Goal: Task Accomplishment & Management: Manage account settings

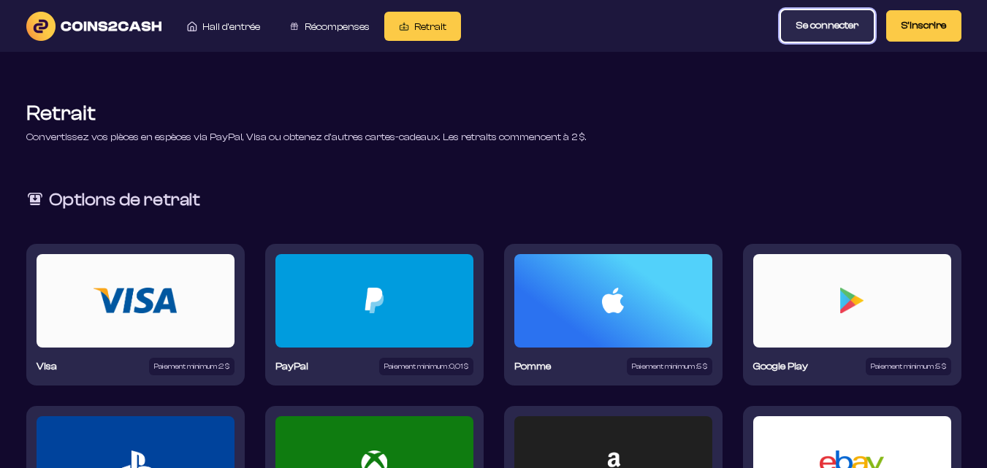
click at [814, 37] on button "Se connecter" at bounding box center [827, 25] width 93 height 31
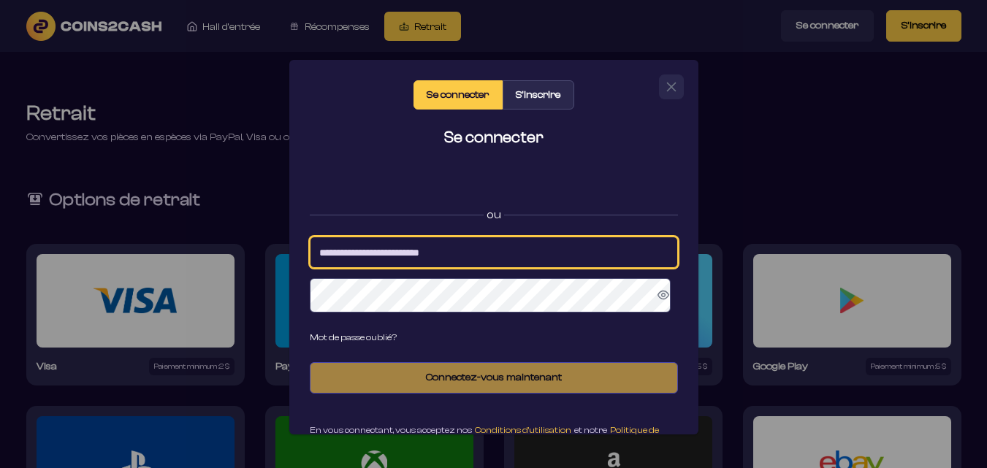
click at [443, 257] on input at bounding box center [494, 252] width 368 height 31
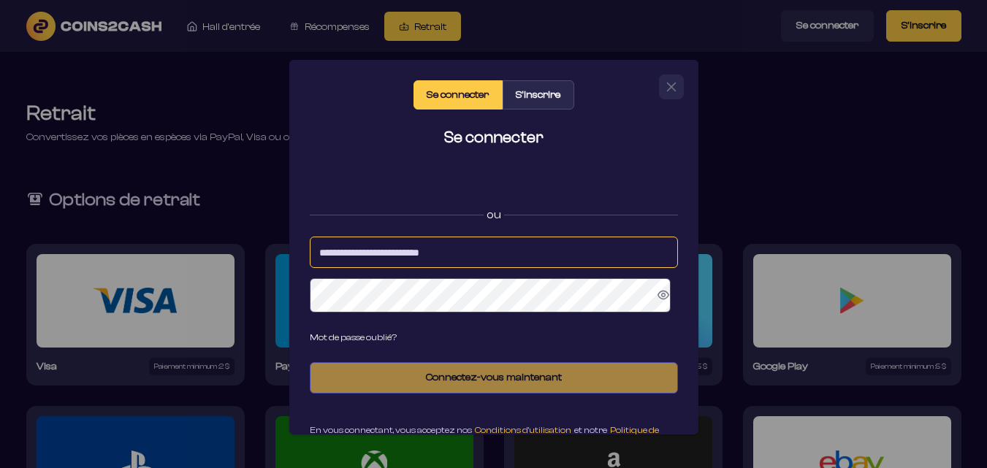
type input "**********"
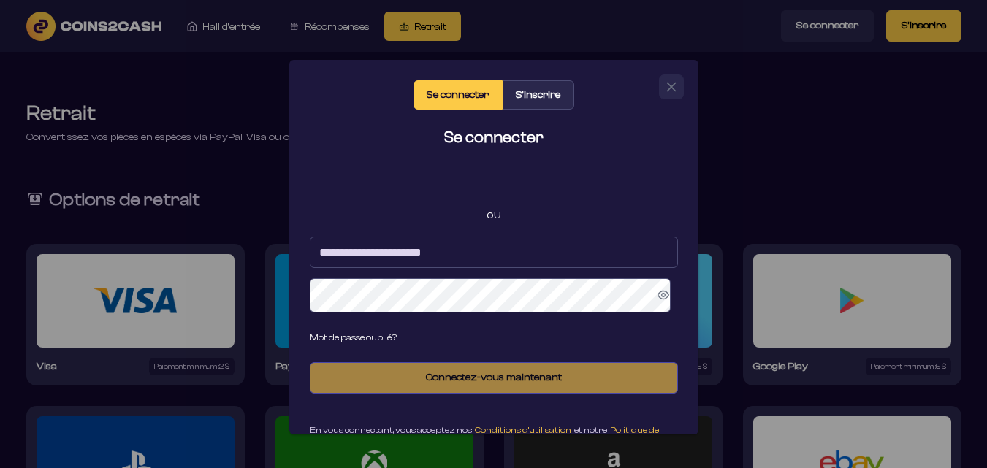
click at [660, 297] on icon "Afficher le mot de passe" at bounding box center [664, 295] width 12 height 9
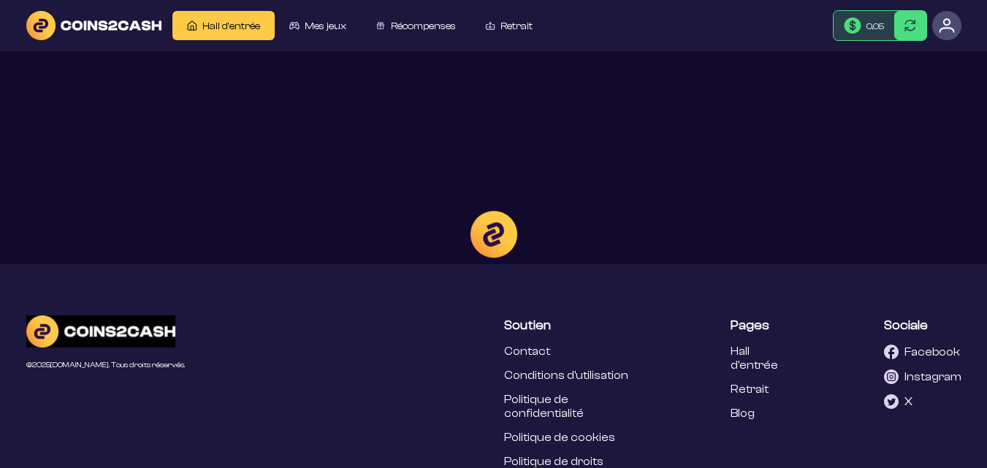
scroll to position [66, 0]
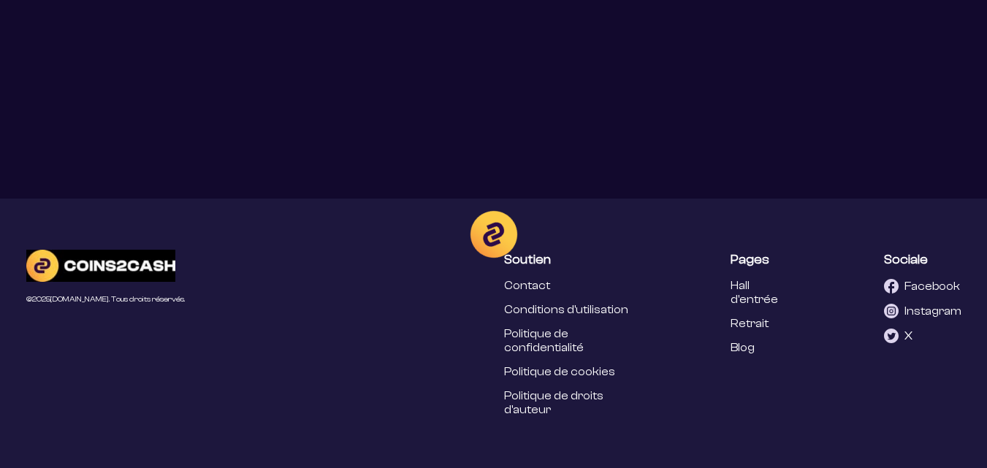
click at [715, 151] on div at bounding box center [493, 234] width 987 height 468
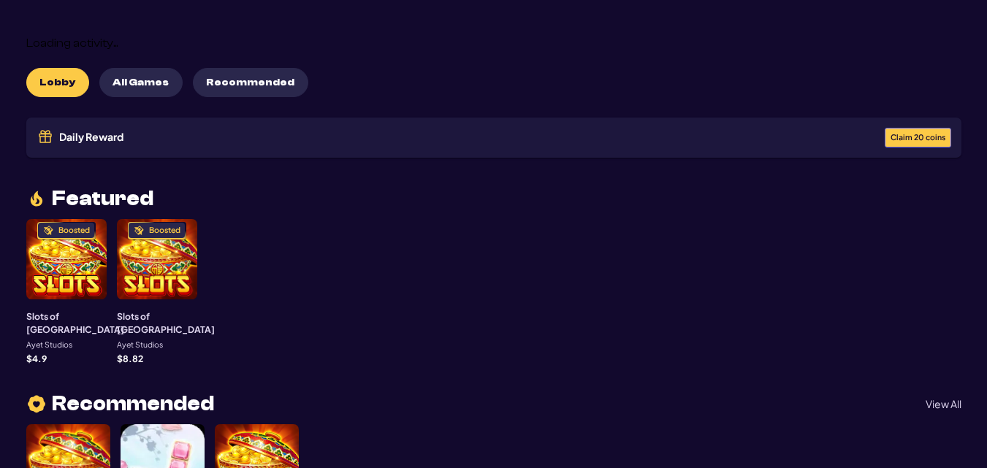
scroll to position [0, 0]
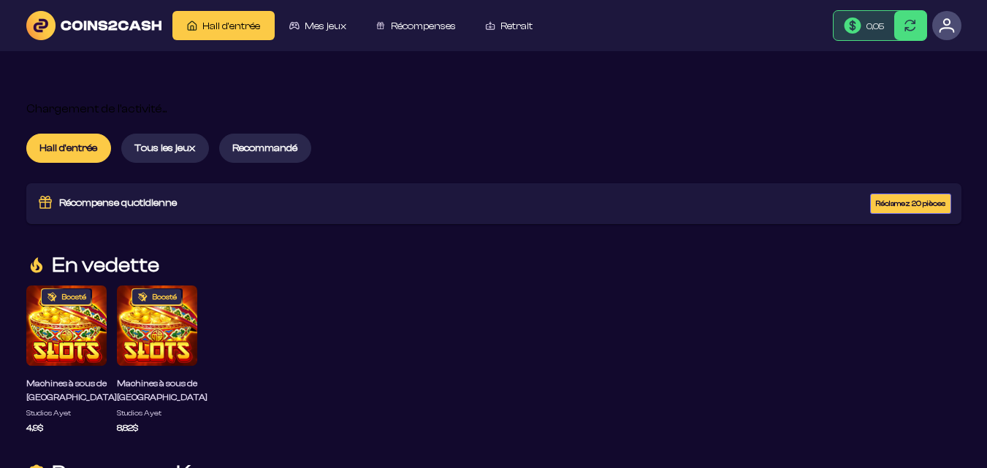
click at [63, 332] on div "Boosté" at bounding box center [66, 326] width 80 height 80
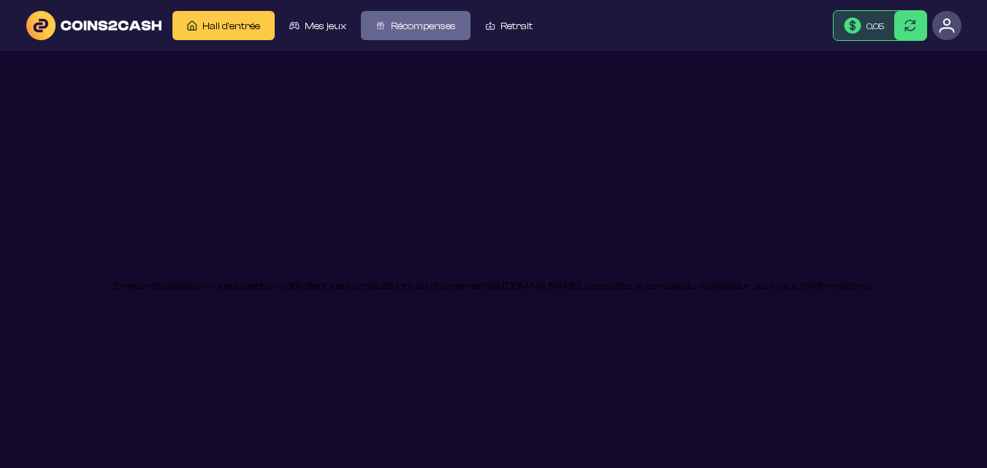
click at [403, 31] on font "Récompenses" at bounding box center [423, 26] width 65 height 12
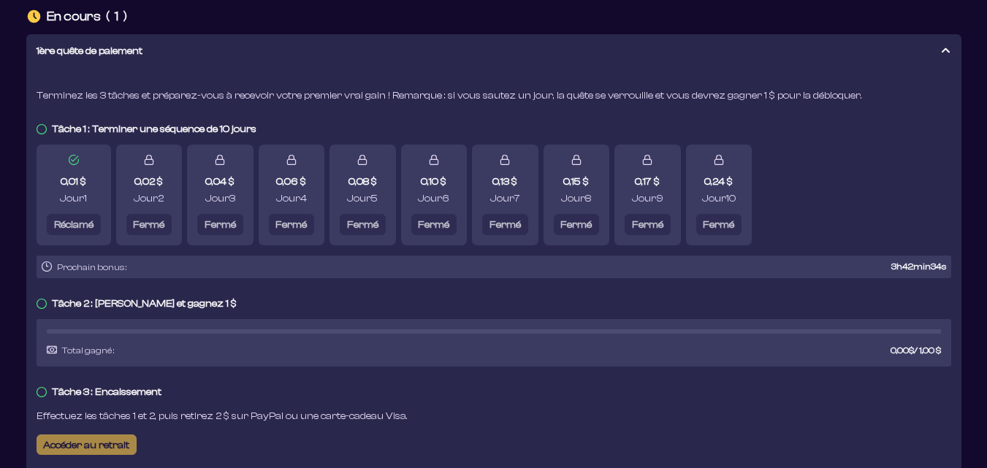
scroll to position [143, 0]
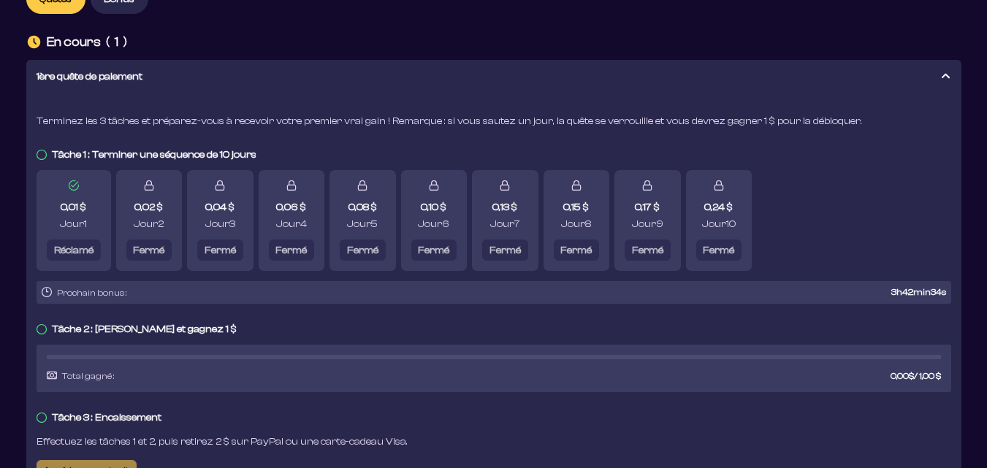
click at [40, 325] on icon at bounding box center [42, 329] width 10 height 10
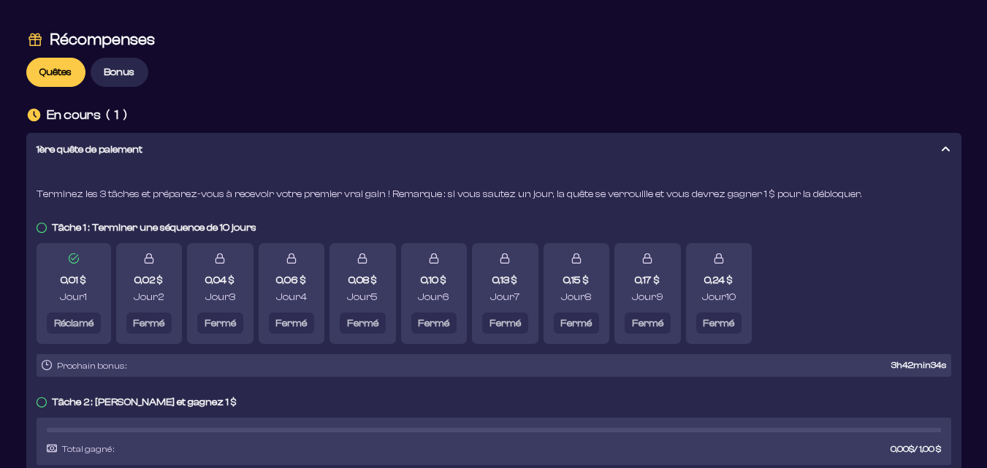
scroll to position [0, 0]
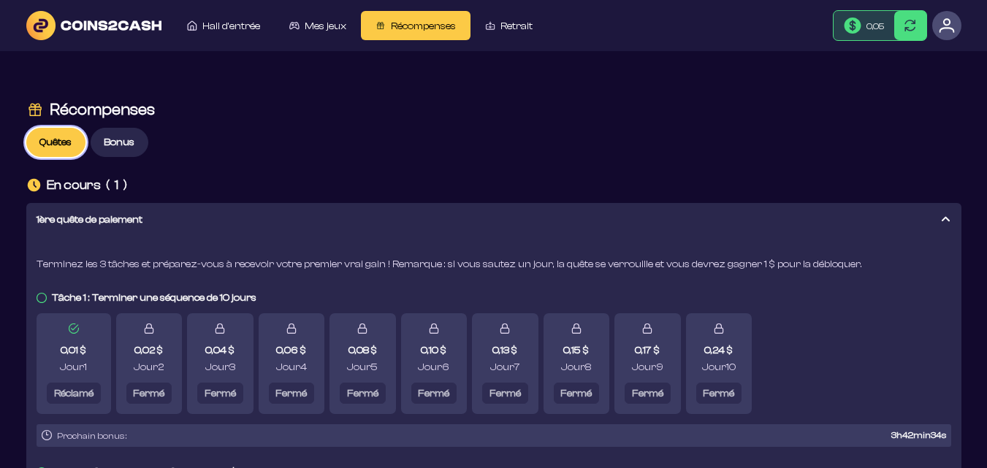
click at [76, 148] on button "Quêtes" at bounding box center [55, 142] width 59 height 29
click at [58, 144] on font "Quêtes" at bounding box center [55, 143] width 32 height 12
click at [111, 140] on font "Bonus" at bounding box center [119, 143] width 31 height 12
